Goal: Navigation & Orientation: Find specific page/section

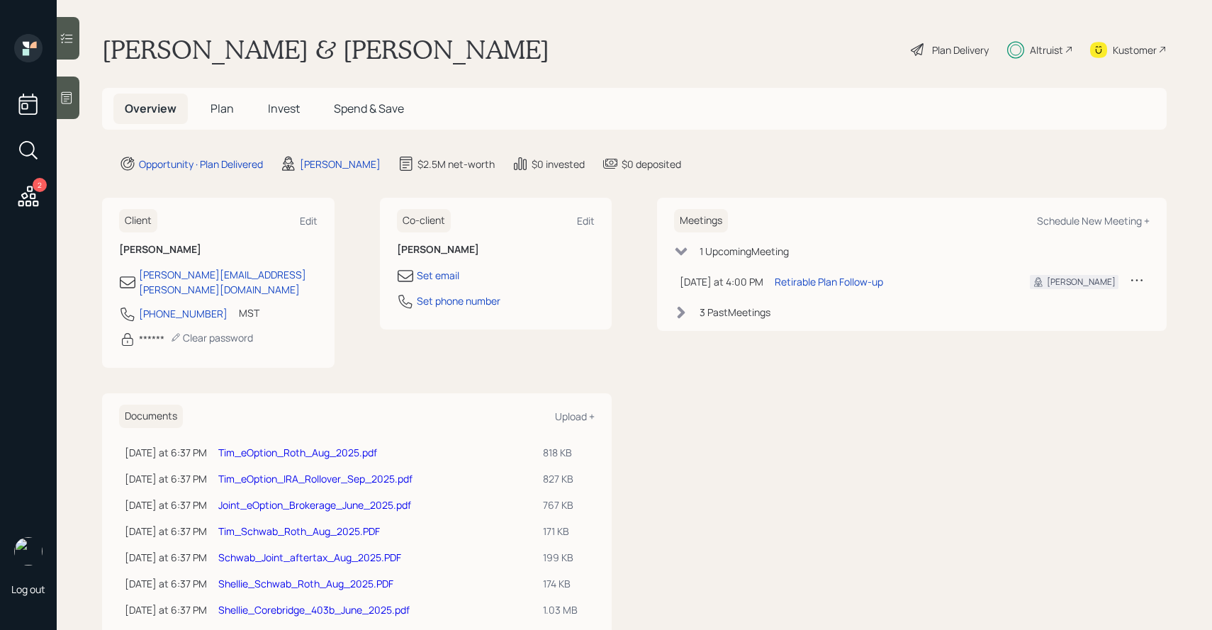
click at [279, 107] on span "Invest" at bounding box center [284, 109] width 32 height 16
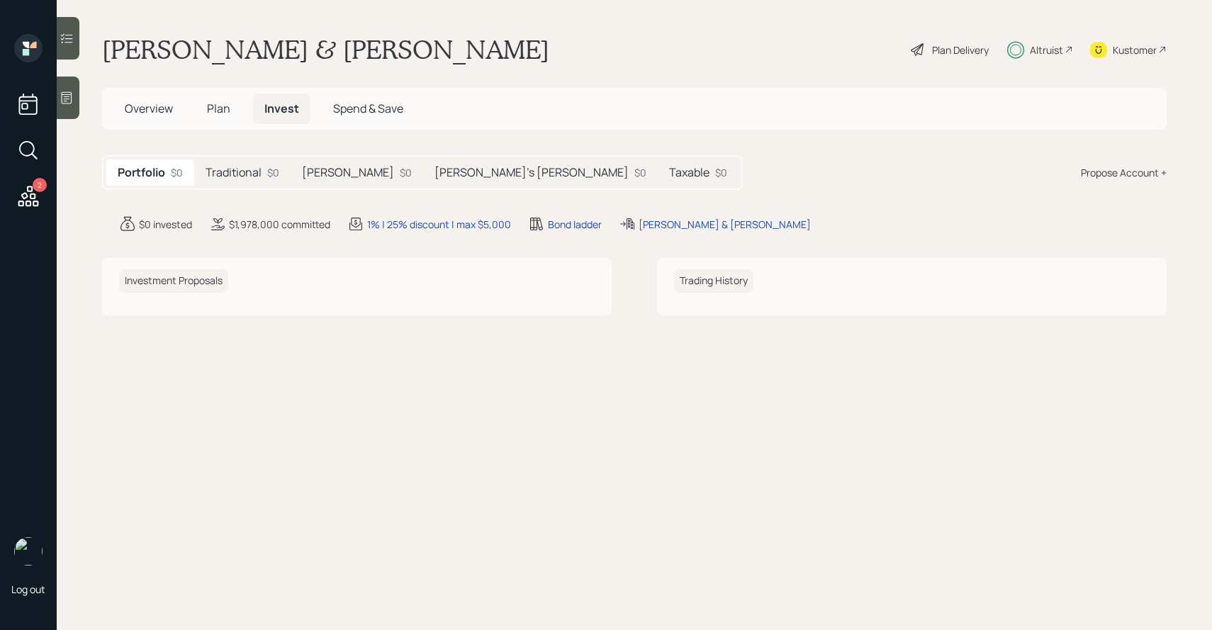
click at [260, 177] on h5 "Traditional" at bounding box center [234, 172] width 56 height 13
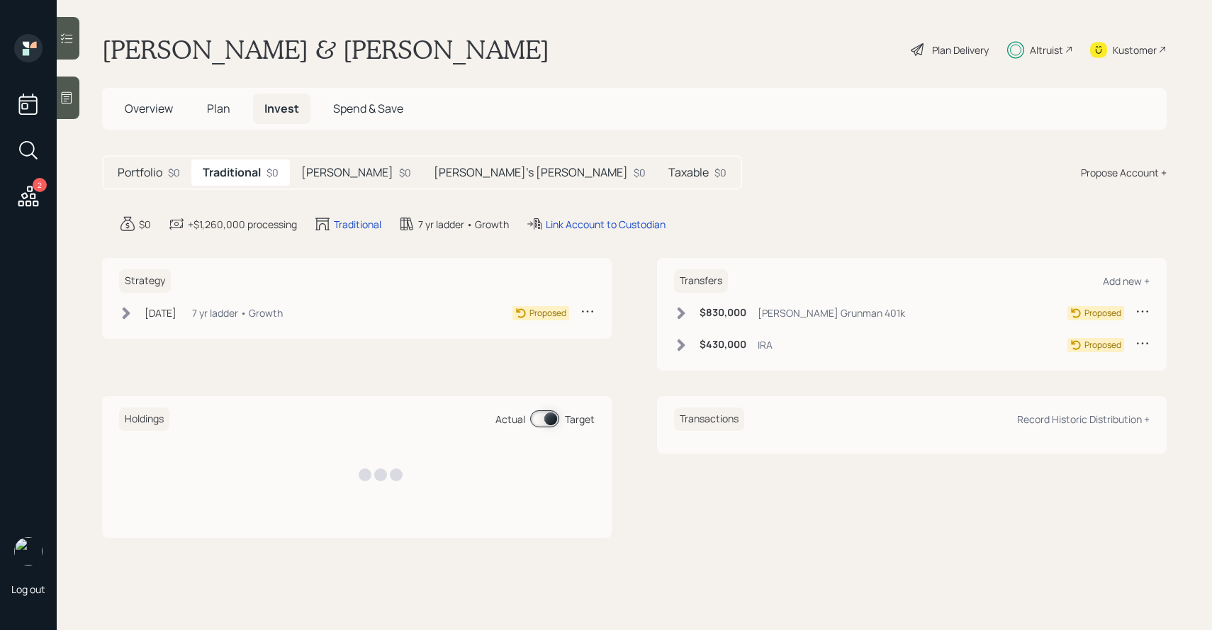
click at [313, 174] on h5 "[PERSON_NAME]" at bounding box center [347, 172] width 92 height 13
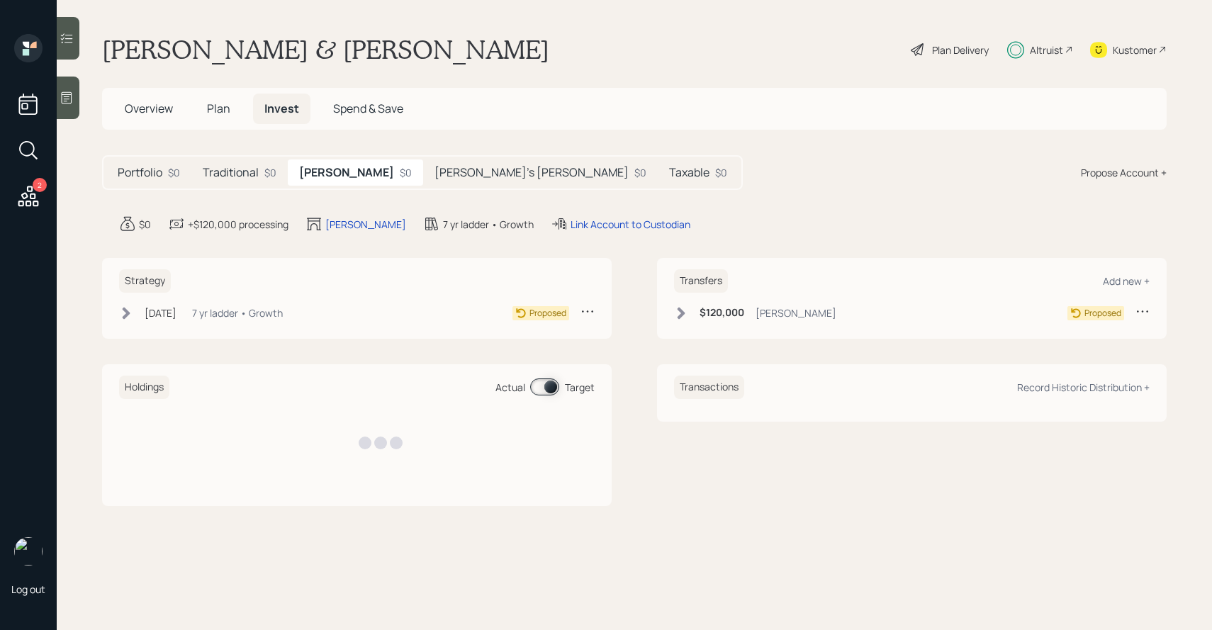
click at [423, 174] on div "[PERSON_NAME]'s [PERSON_NAME] $0" at bounding box center [540, 172] width 235 height 26
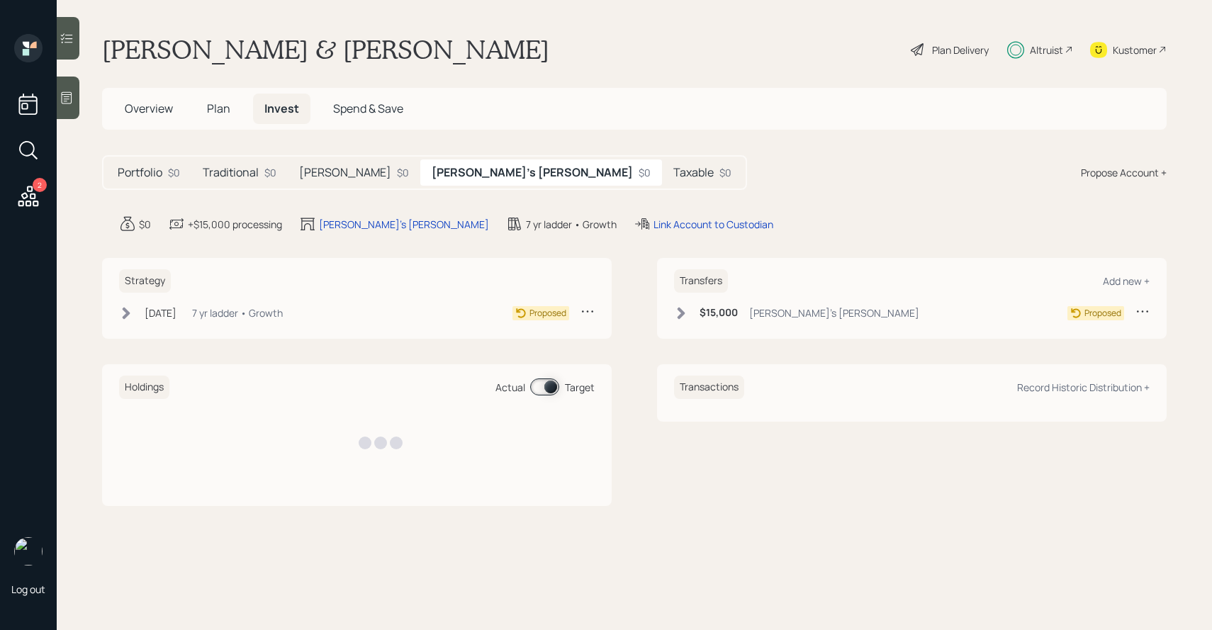
click at [673, 171] on h5 "Taxable" at bounding box center [693, 172] width 40 height 13
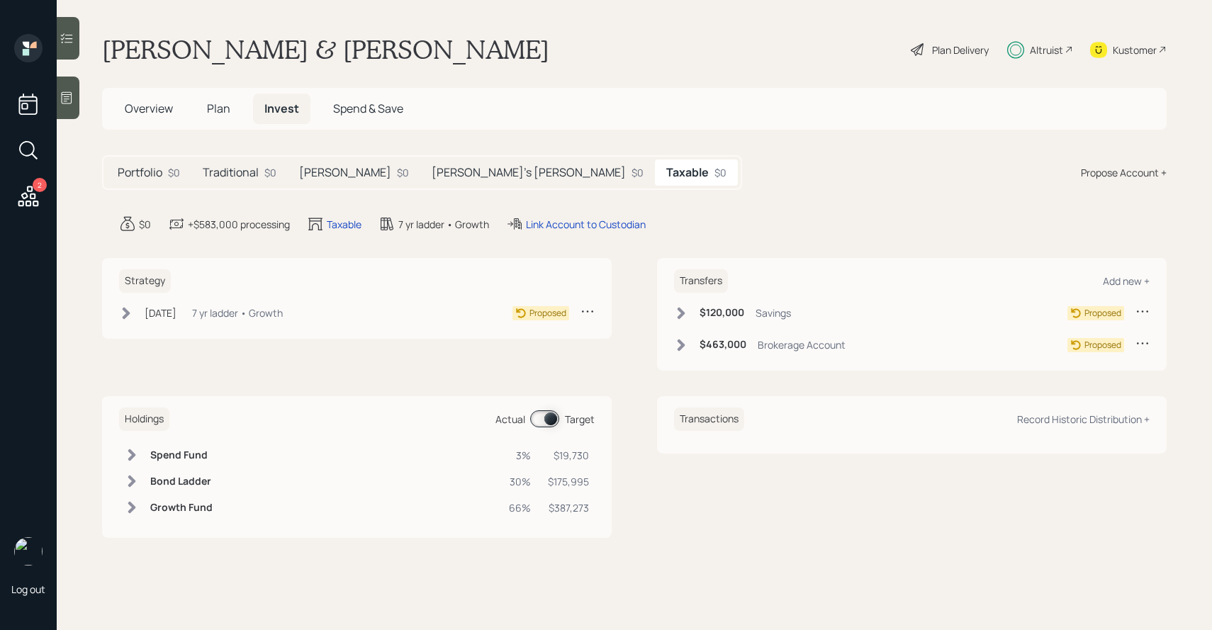
click at [420, 185] on div "[PERSON_NAME]'s [PERSON_NAME] $0" at bounding box center [537, 172] width 235 height 26
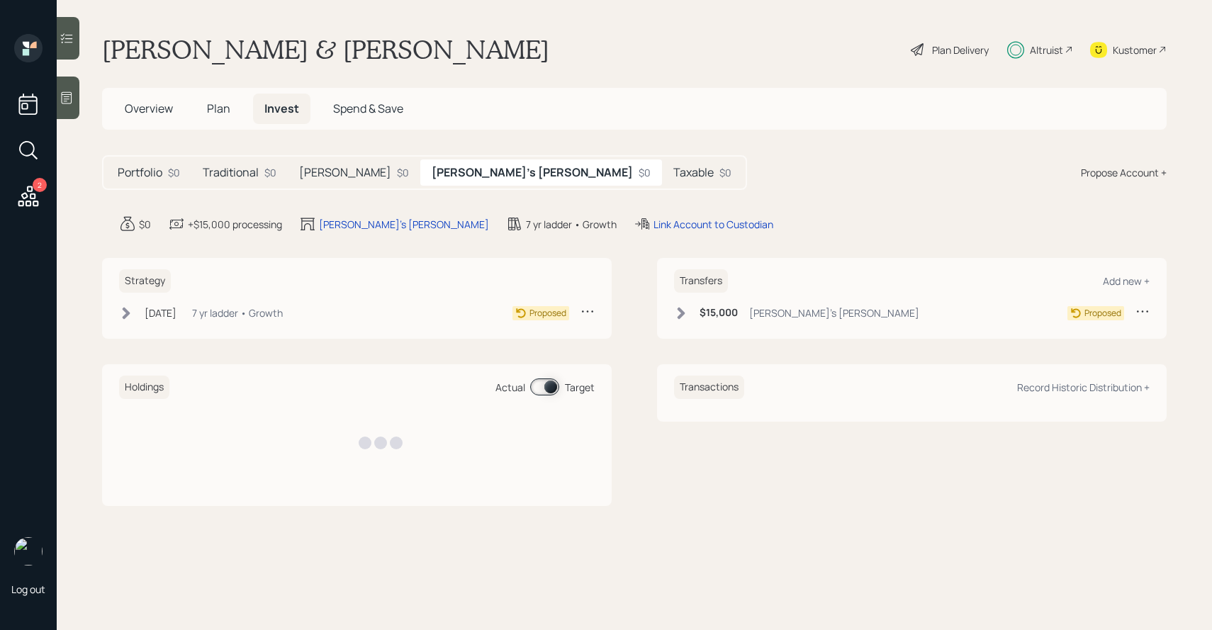
click at [288, 169] on div "[PERSON_NAME] $0" at bounding box center [354, 172] width 133 height 26
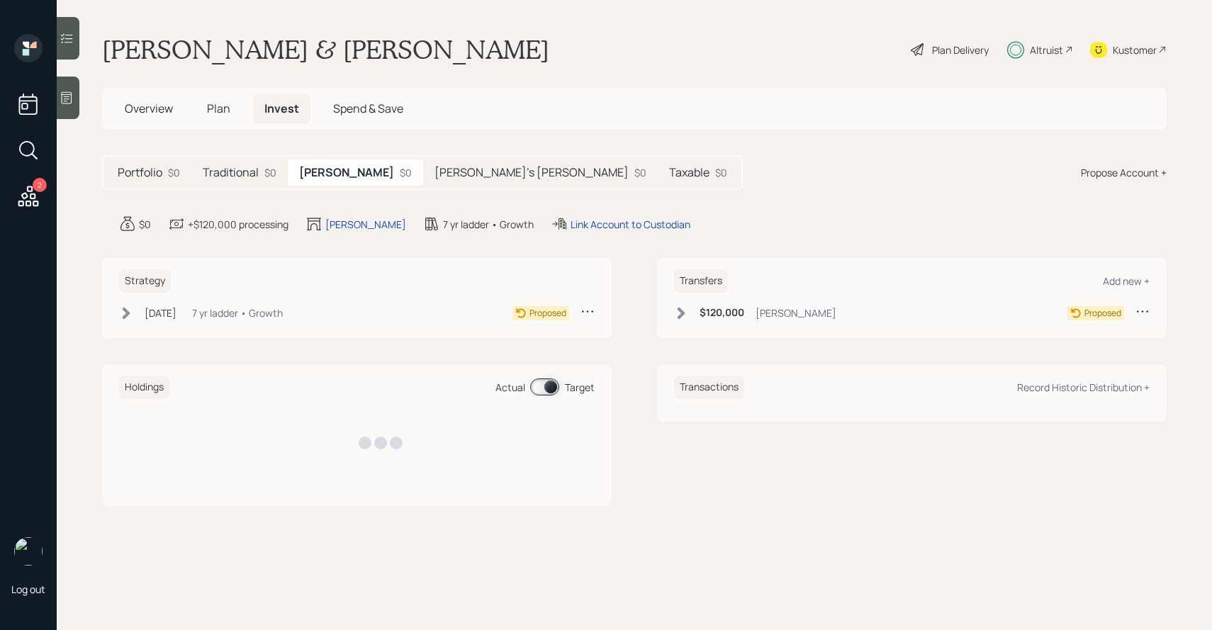
click at [218, 107] on span "Plan" at bounding box center [218, 109] width 23 height 16
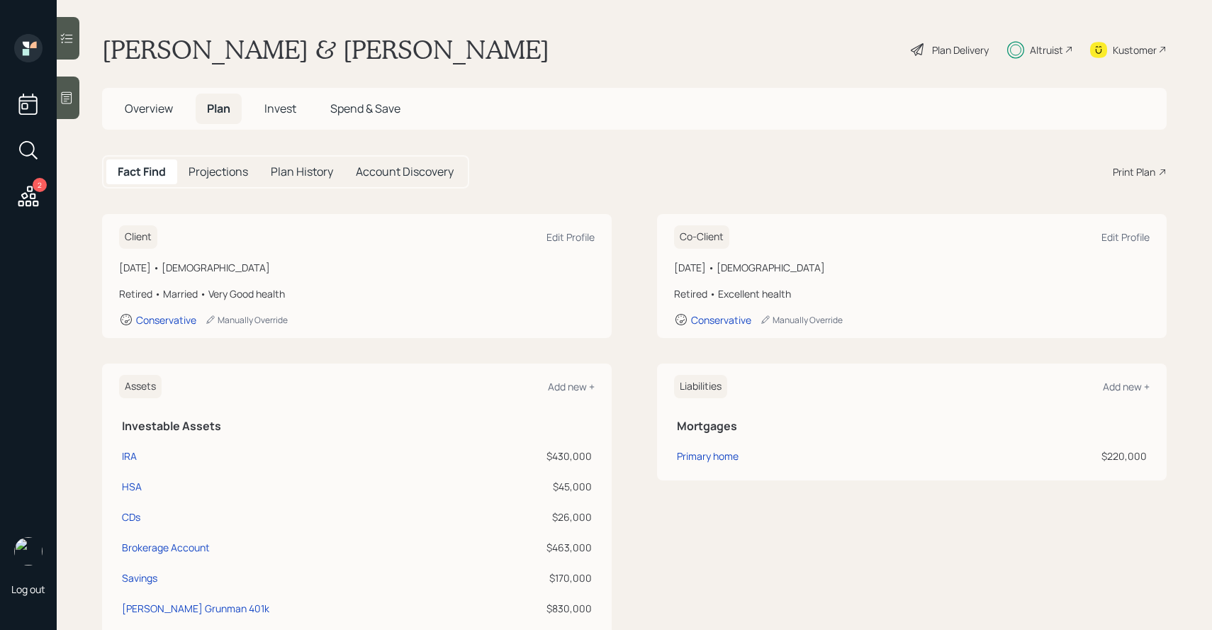
click at [270, 111] on span "Invest" at bounding box center [280, 109] width 32 height 16
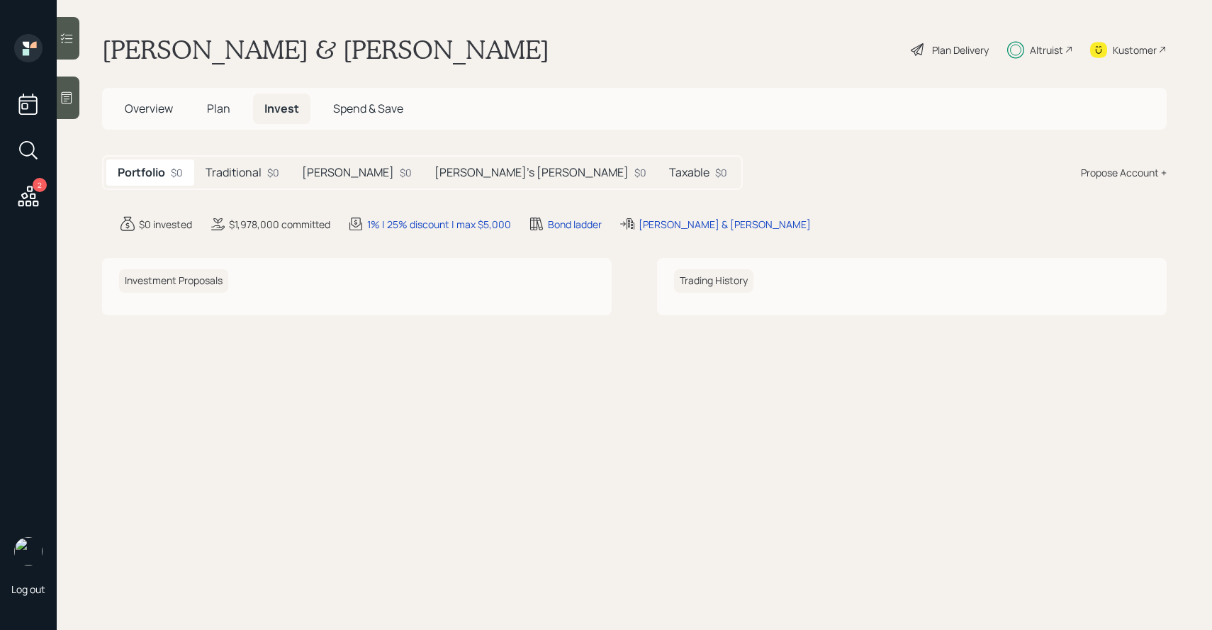
click at [203, 111] on h5 "Plan" at bounding box center [219, 109] width 46 height 30
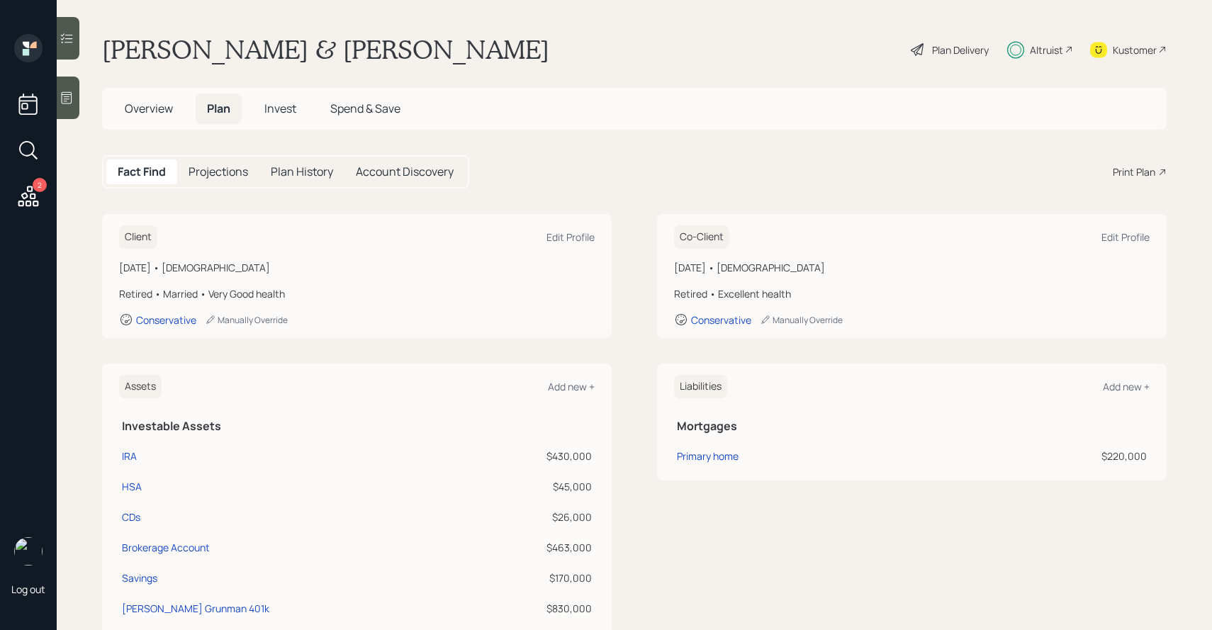
click at [176, 111] on h5 "Overview" at bounding box center [148, 109] width 71 height 30
